Goal: Task Accomplishment & Management: Manage account settings

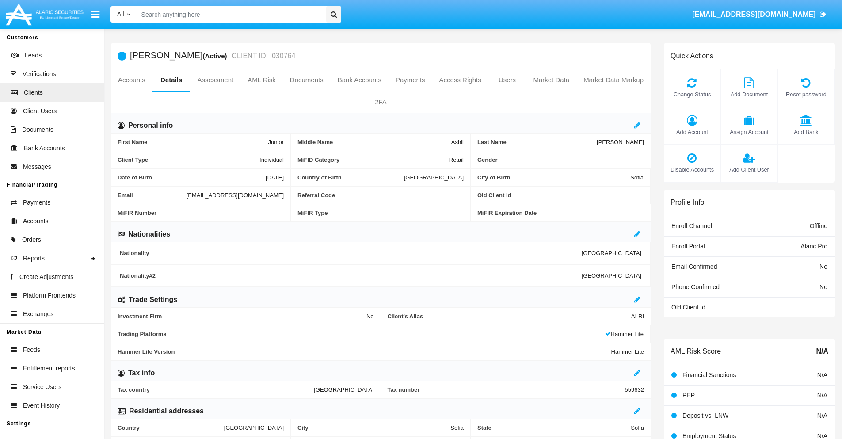
click at [551, 80] on link "Market Data" at bounding box center [551, 79] width 50 height 21
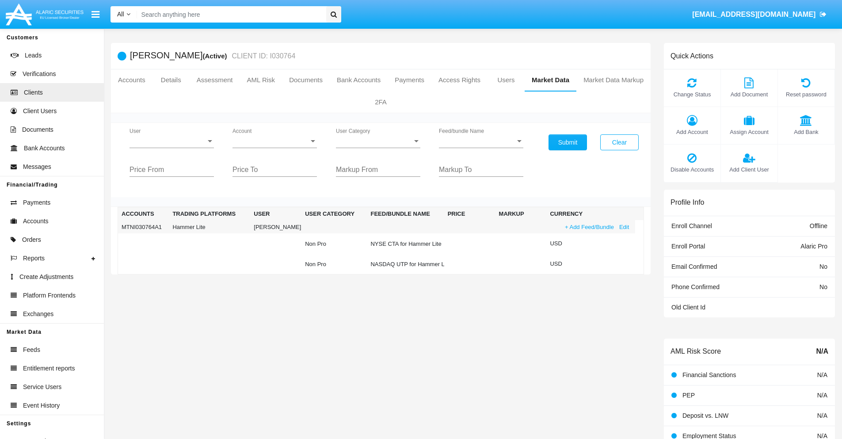
click at [589, 227] on link "+ Add Feed/Bundle" at bounding box center [589, 226] width 54 height 9
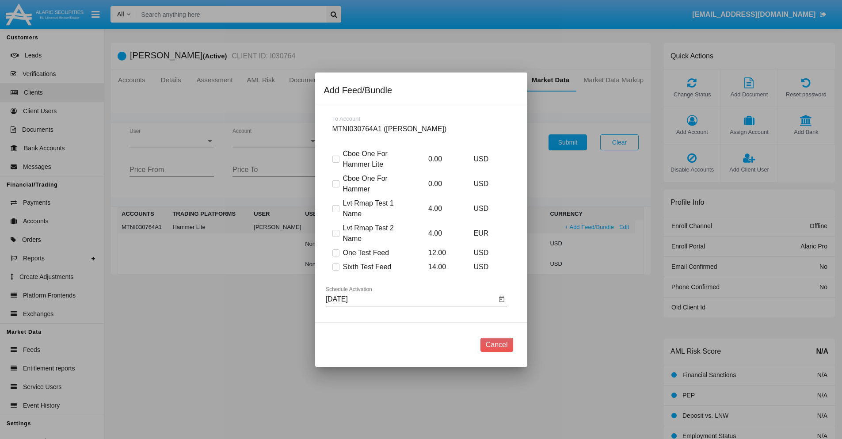
click at [336, 267] on span at bounding box center [336, 267] width 7 height 7
click at [336, 271] on input "Sixth Test Feed" at bounding box center [336, 271] width 0 height 0
checkbox input "true"
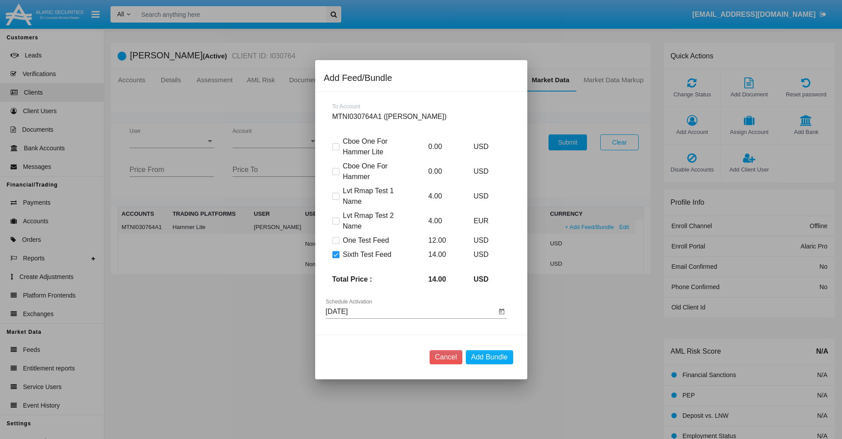
click at [411, 311] on input "09/02/25" at bounding box center [411, 312] width 171 height 8
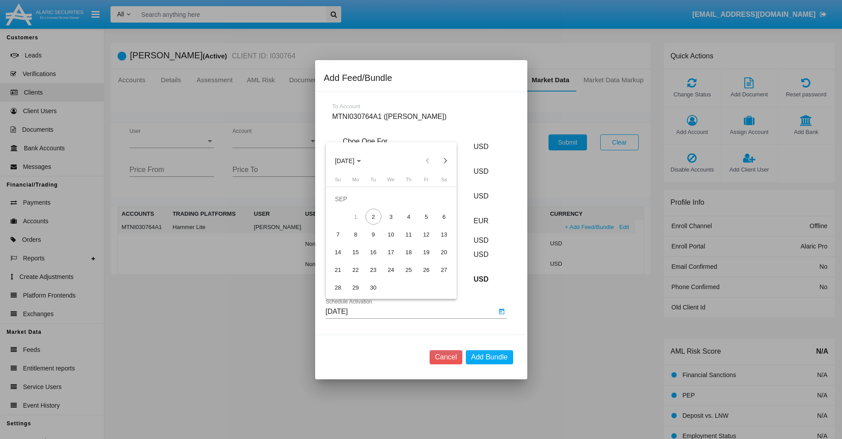
click at [352, 161] on span "SEP 2025" at bounding box center [344, 160] width 19 height 7
click at [437, 241] on div "2027" at bounding box center [438, 241] width 28 height 16
click at [406, 241] on div "NOV" at bounding box center [407, 241] width 28 height 16
click at [409, 217] on div "4" at bounding box center [409, 217] width 16 height 16
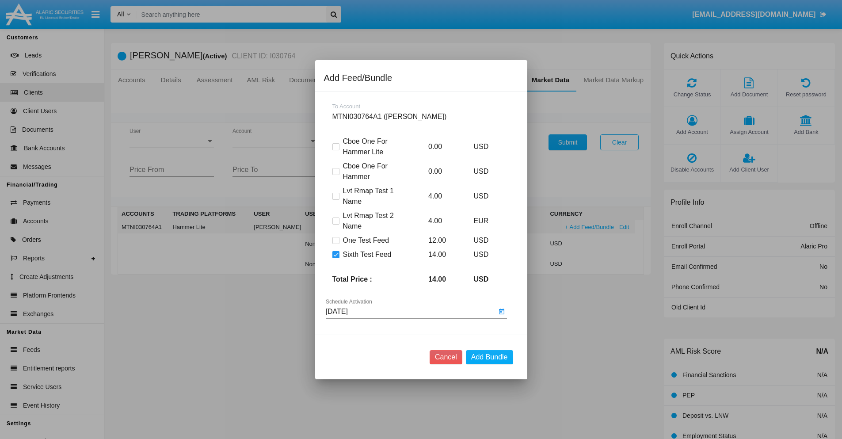
type input "11/04/27"
click at [489, 357] on button "Add Bundle" at bounding box center [489, 357] width 47 height 14
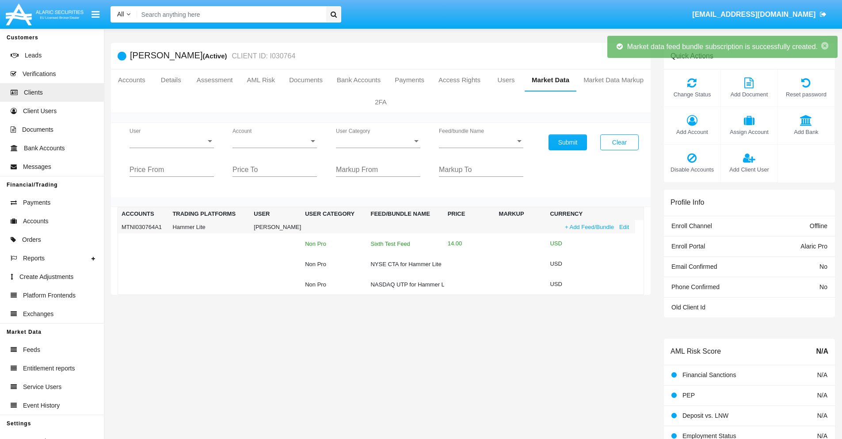
click at [403, 244] on div "Sixth Test Feed" at bounding box center [406, 244] width 70 height 6
